Goal: Information Seeking & Learning: Learn about a topic

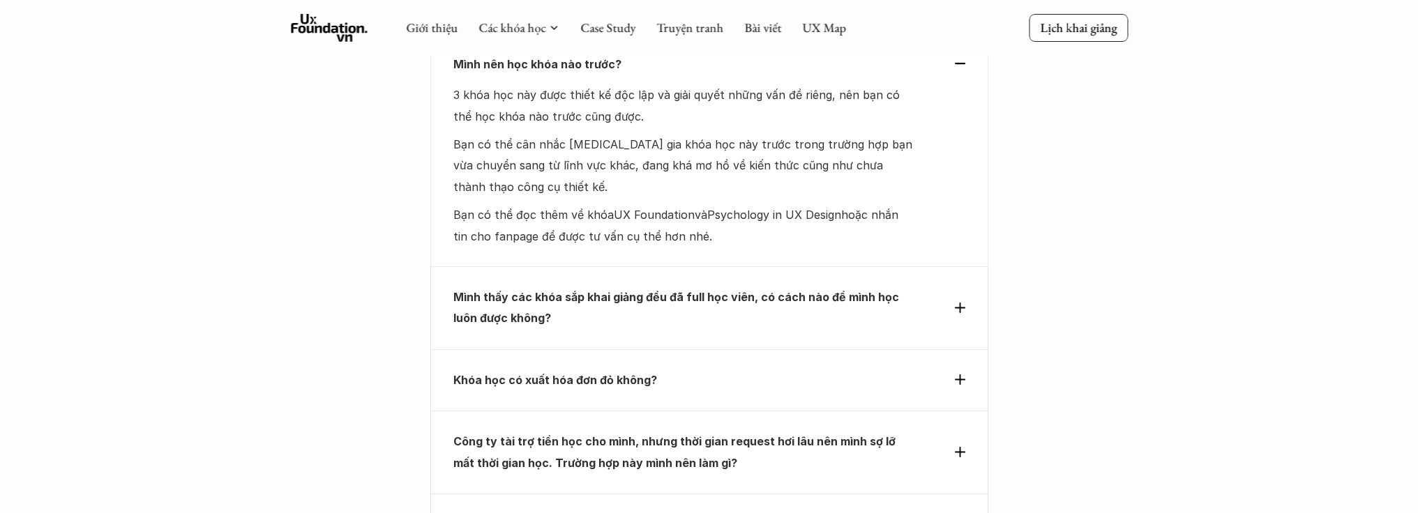
scroll to position [4287, 0]
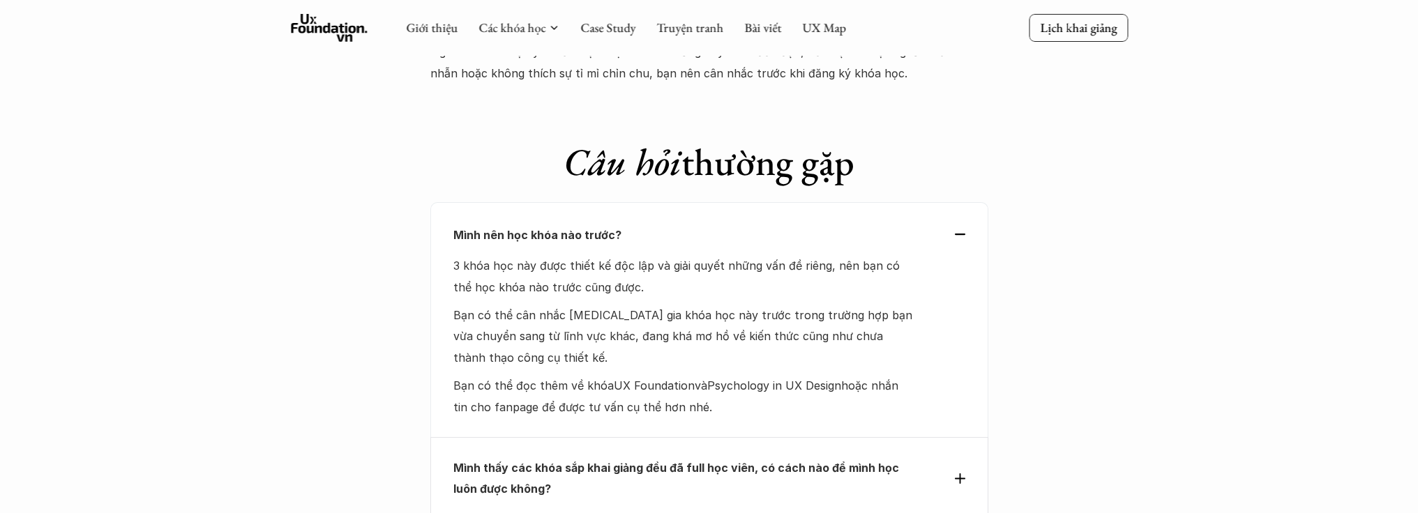
click at [656, 202] on div "Mình nên học khóa nào trước? 3 khóa học này được thiết kế độc lập và giải quyết…" at bounding box center [709, 319] width 558 height 235
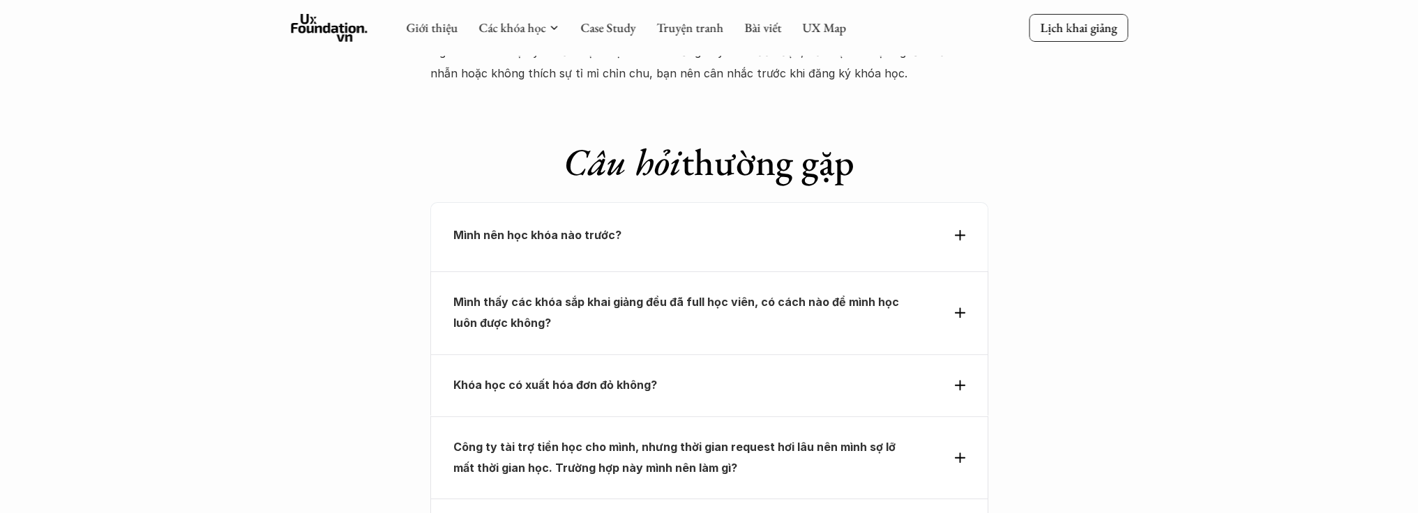
click at [656, 202] on div "Mình nên học khóa nào trước?" at bounding box center [709, 237] width 558 height 70
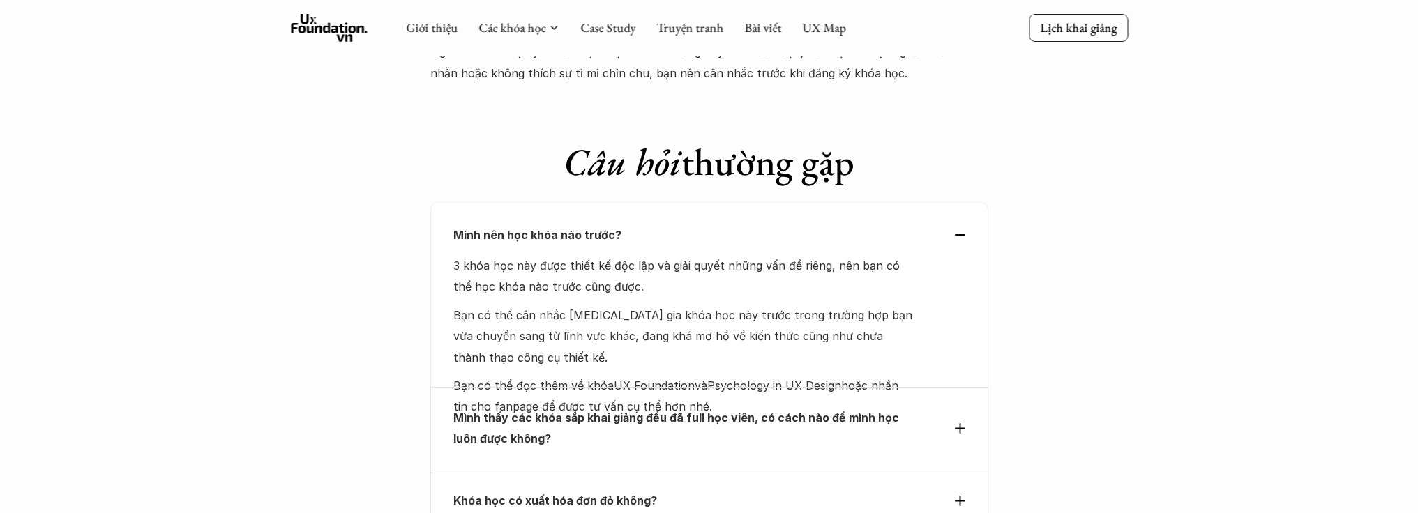
click at [649, 202] on div "Mình nên học khóa nào trước? 3 khóa học này được thiết kế độc lập và giải quyết…" at bounding box center [709, 294] width 558 height 185
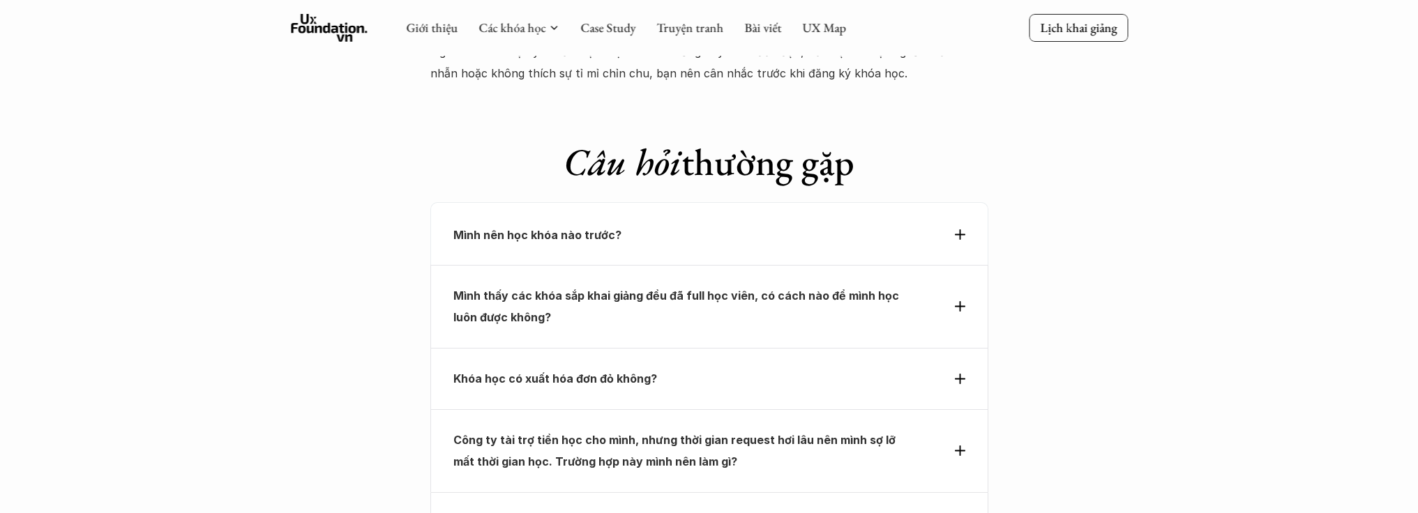
click at [671, 225] on p "Mình nên học khóa nào trước?" at bounding box center [683, 235] width 461 height 21
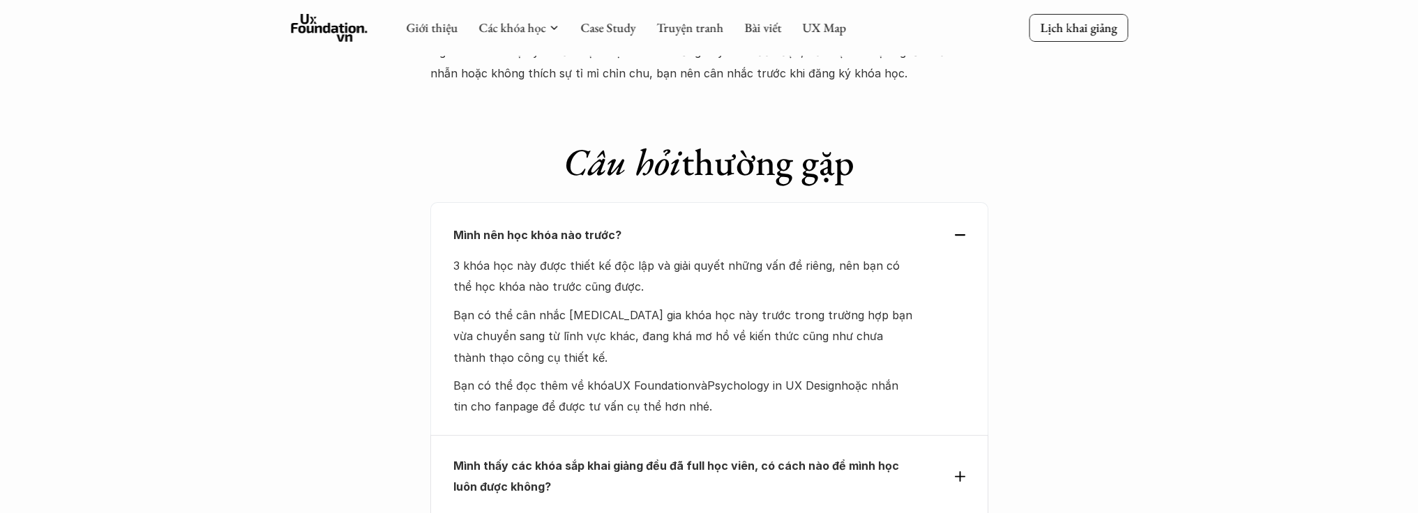
click at [667, 202] on div "Mình nên học khóa nào trước? 3 khóa học này được thiết kế độc lập và giải quyết…" at bounding box center [709, 318] width 558 height 233
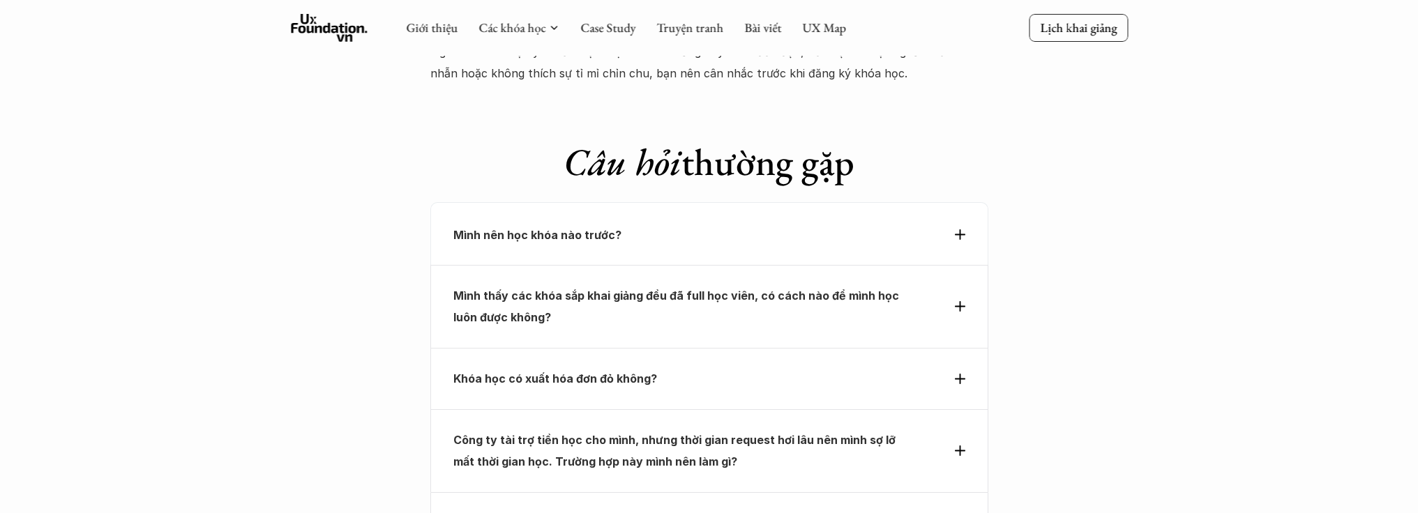
click at [608, 228] on strong "Mình nên học khóa nào trước?" at bounding box center [537, 235] width 168 height 14
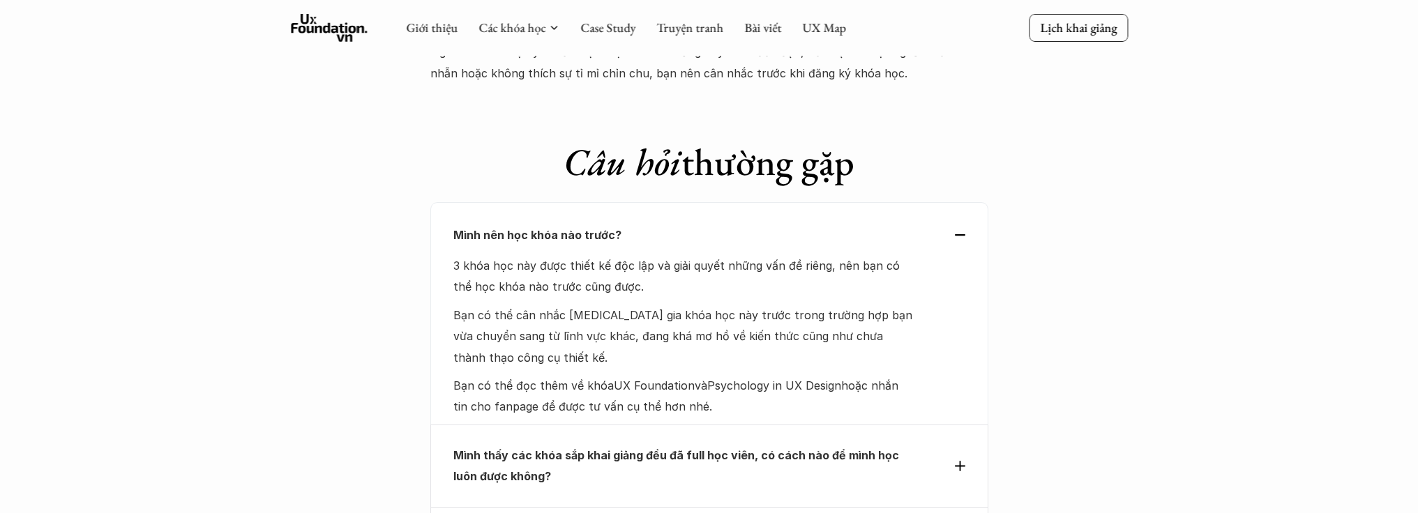
click at [608, 228] on strong "Mình nên học khóa nào trước?" at bounding box center [537, 235] width 168 height 14
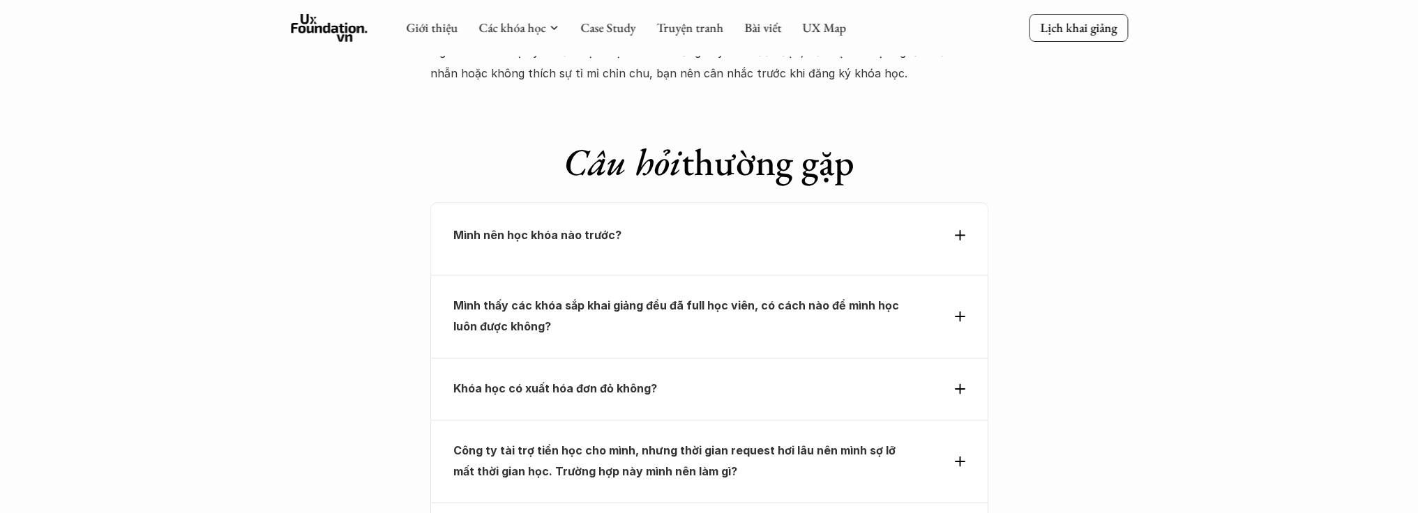
click at [608, 228] on strong "Mình nên học khóa nào trước?" at bounding box center [537, 235] width 168 height 14
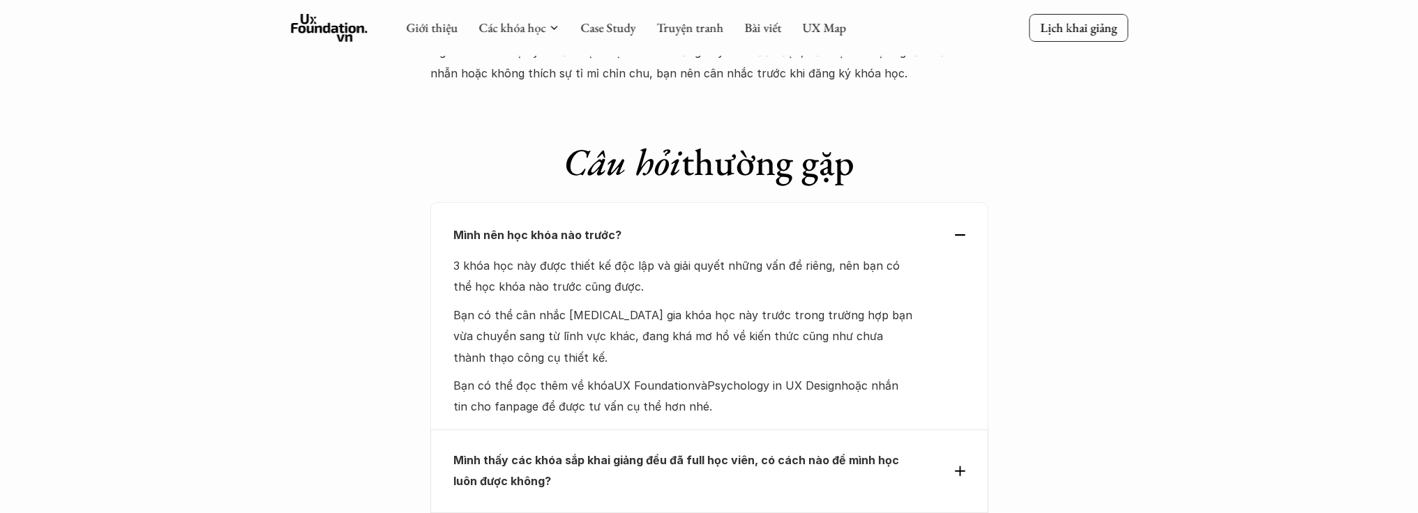
click at [608, 228] on strong "Mình nên học khóa nào trước?" at bounding box center [537, 235] width 168 height 14
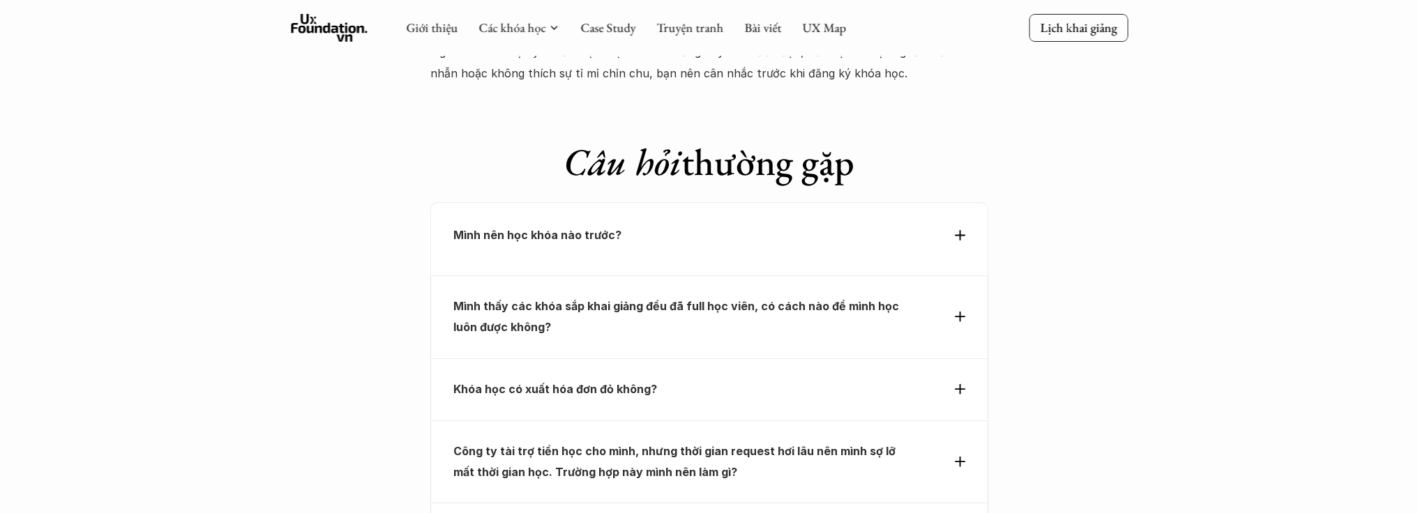
click at [608, 228] on strong "Mình nên học khóa nào trước?" at bounding box center [537, 235] width 168 height 14
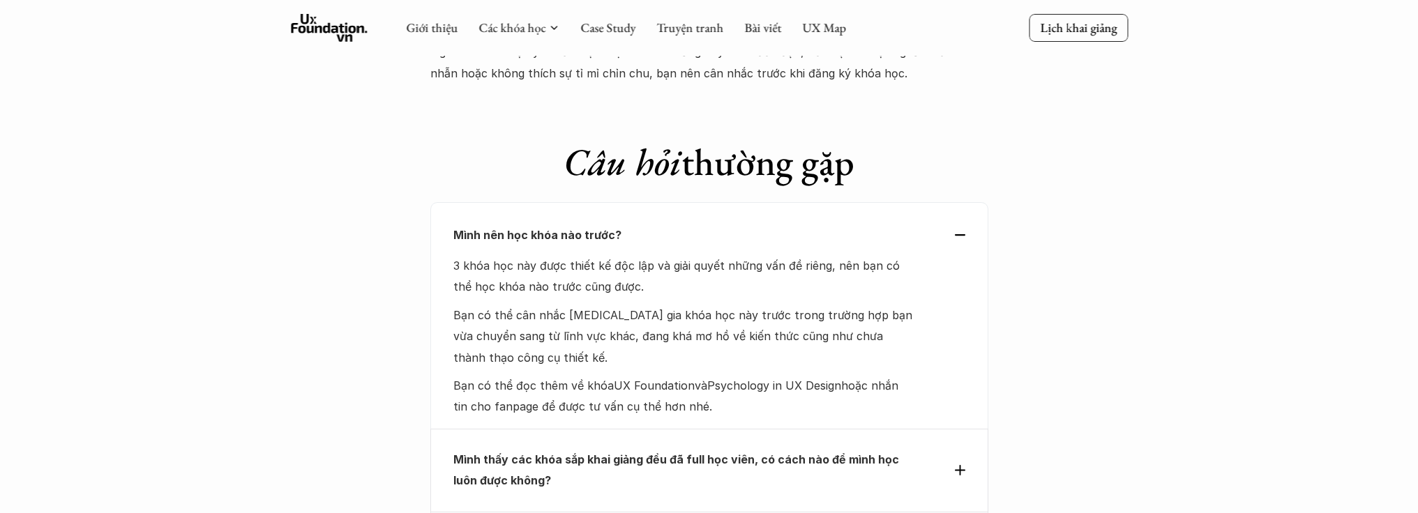
click at [608, 228] on strong "Mình nên học khóa nào trước?" at bounding box center [537, 235] width 168 height 14
